Goal: Find specific page/section: Find specific page/section

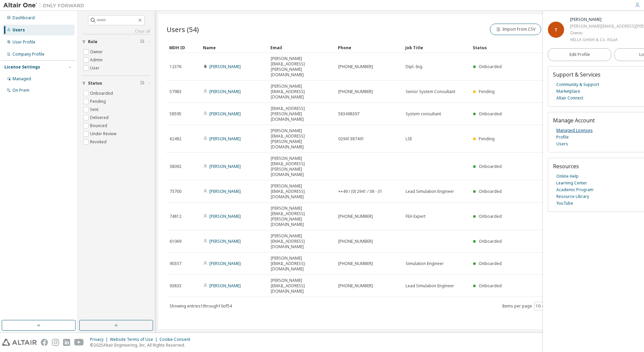
click at [569, 128] on link "Managed Licenses" at bounding box center [574, 130] width 36 height 7
